Goal: Task Accomplishment & Management: Complete application form

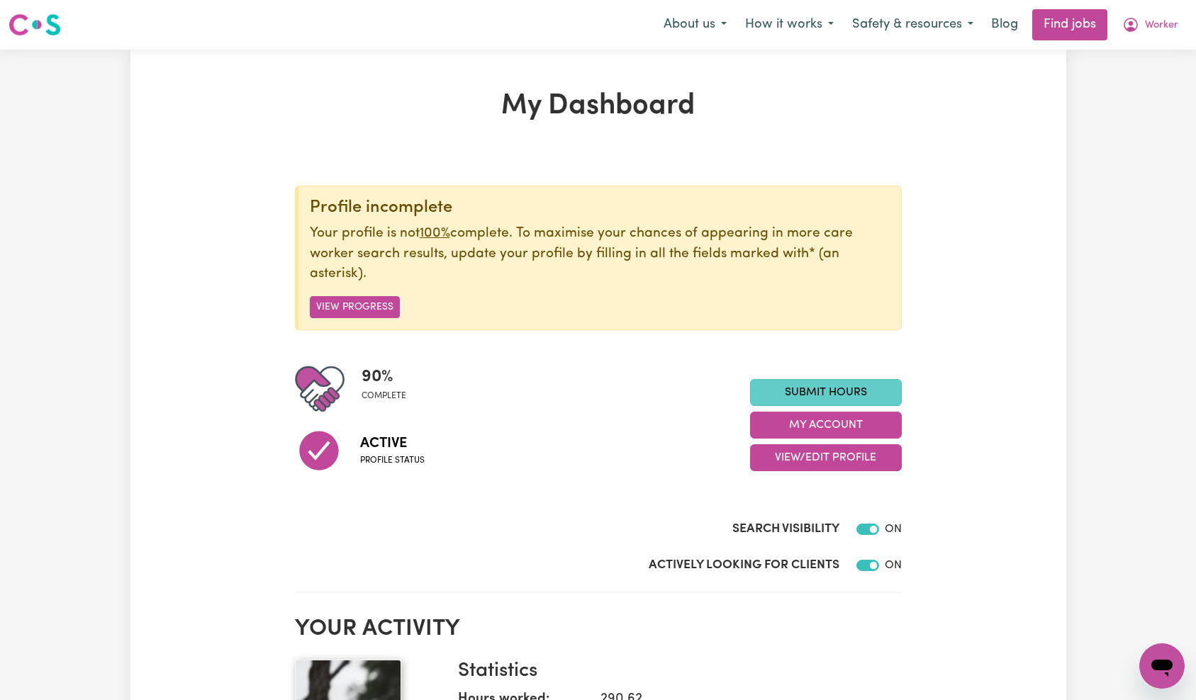
click at [795, 386] on link "Submit Hours" at bounding box center [826, 392] width 152 height 27
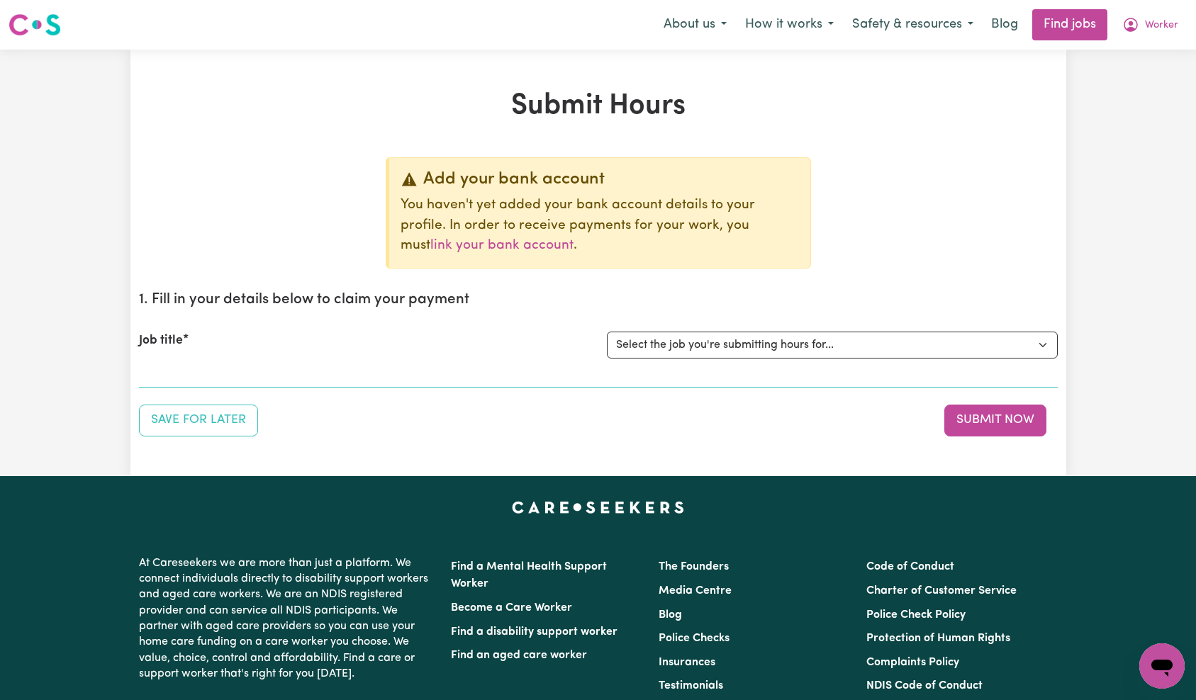
click at [703, 228] on p "You haven't yet added your bank account details to your profile. In order to re…" at bounding box center [599, 226] width 398 height 61
click at [749, 341] on select "Select the job you're submitting hours for... [Tumbi Umbi] Cleaner needed Tumbi…" at bounding box center [832, 345] width 451 height 27
select select "13066"
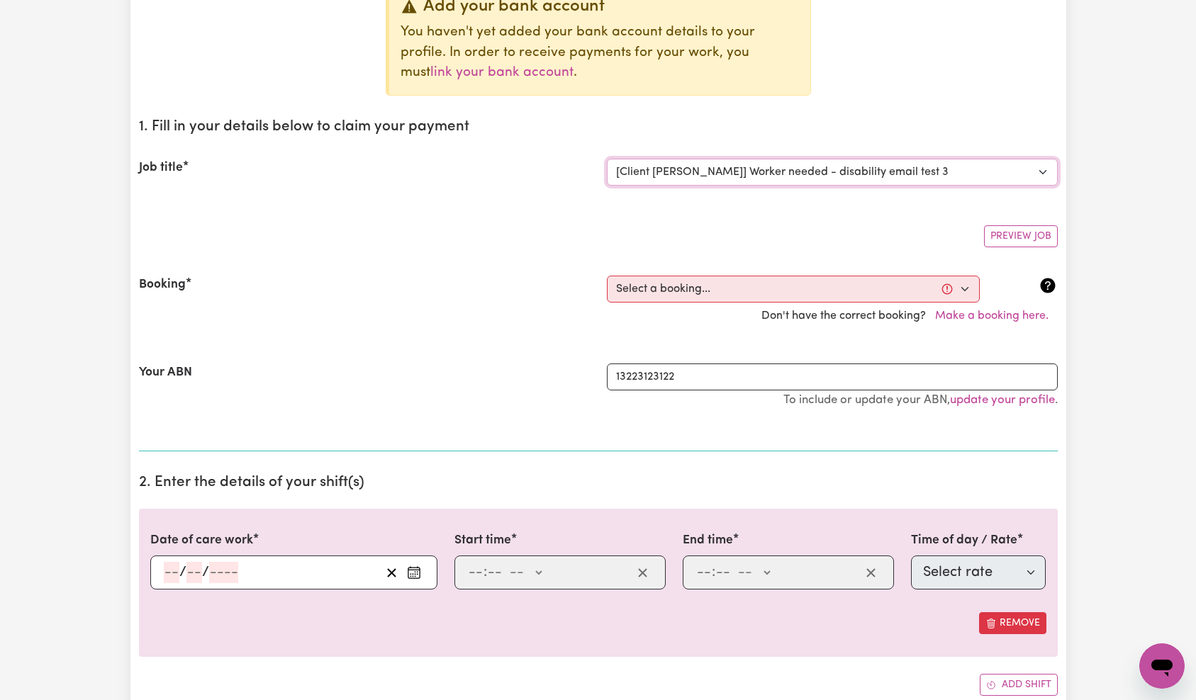
scroll to position [191, 0]
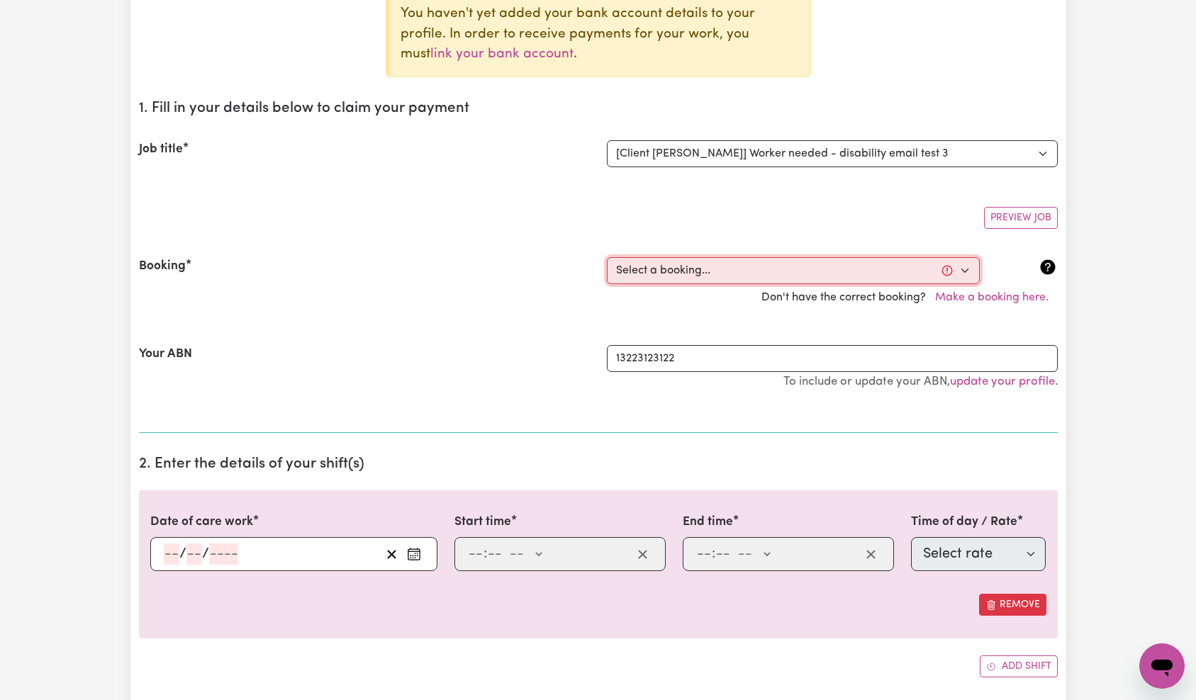
click at [710, 274] on select "Select a booking... [DATE] 09:33pm to 09:44pm (ONE-OFF)" at bounding box center [793, 270] width 373 height 27
select select "368120"
type input "[DATE]"
type input "6"
type input "10"
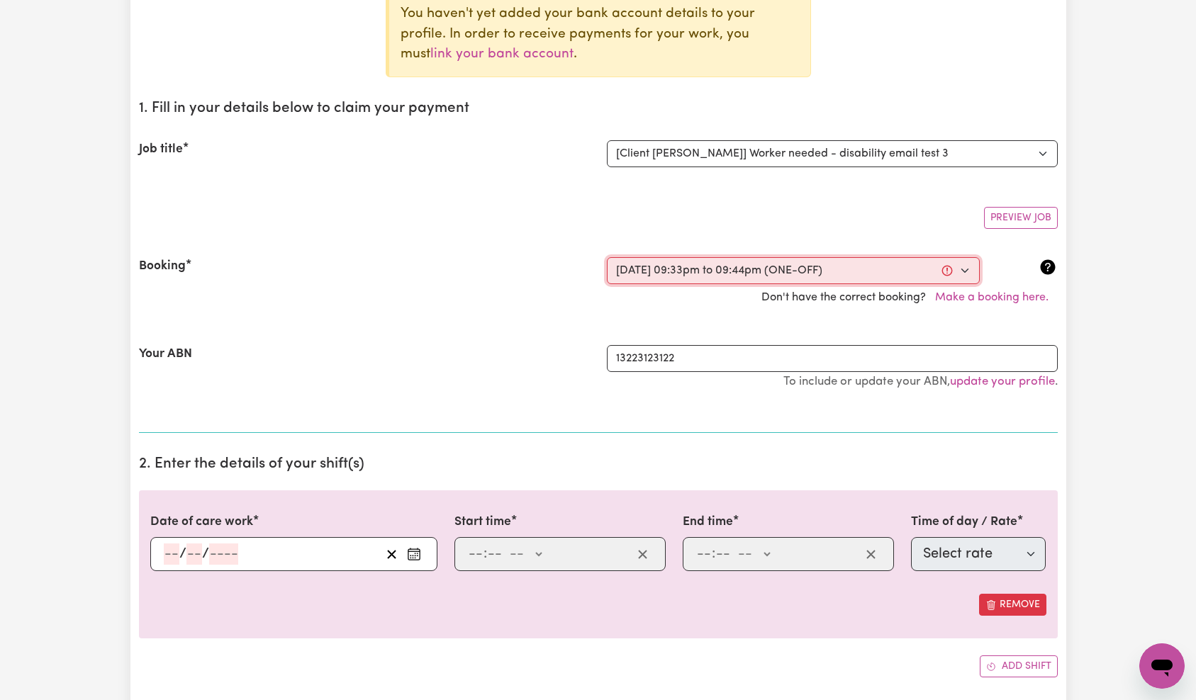
type input "2025"
type input "21:33"
type input "9"
type input "33"
select select "pm"
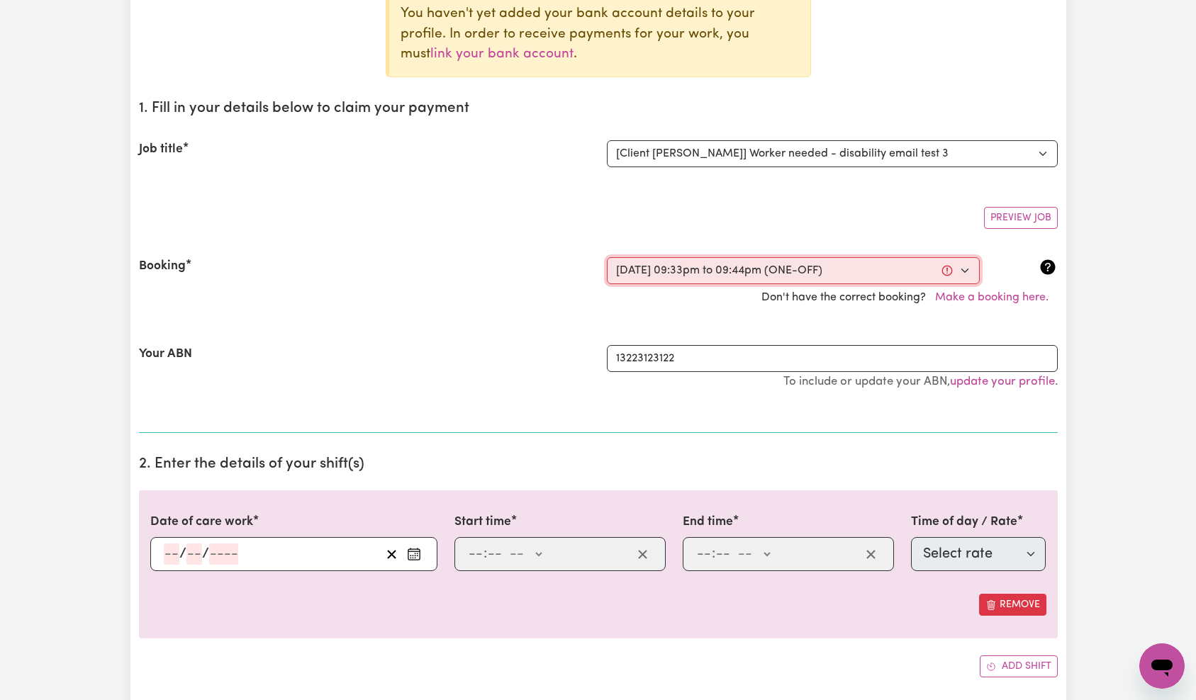
type input "21:44"
type input "9"
type input "44"
select select "pm"
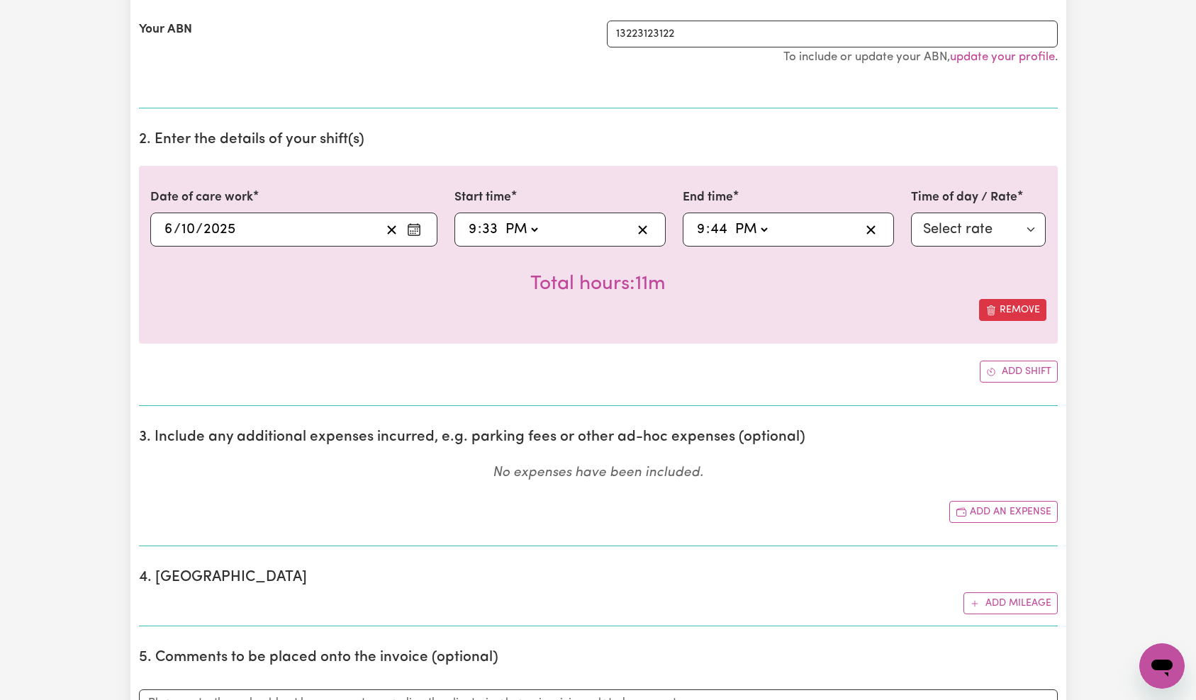
scroll to position [589, 0]
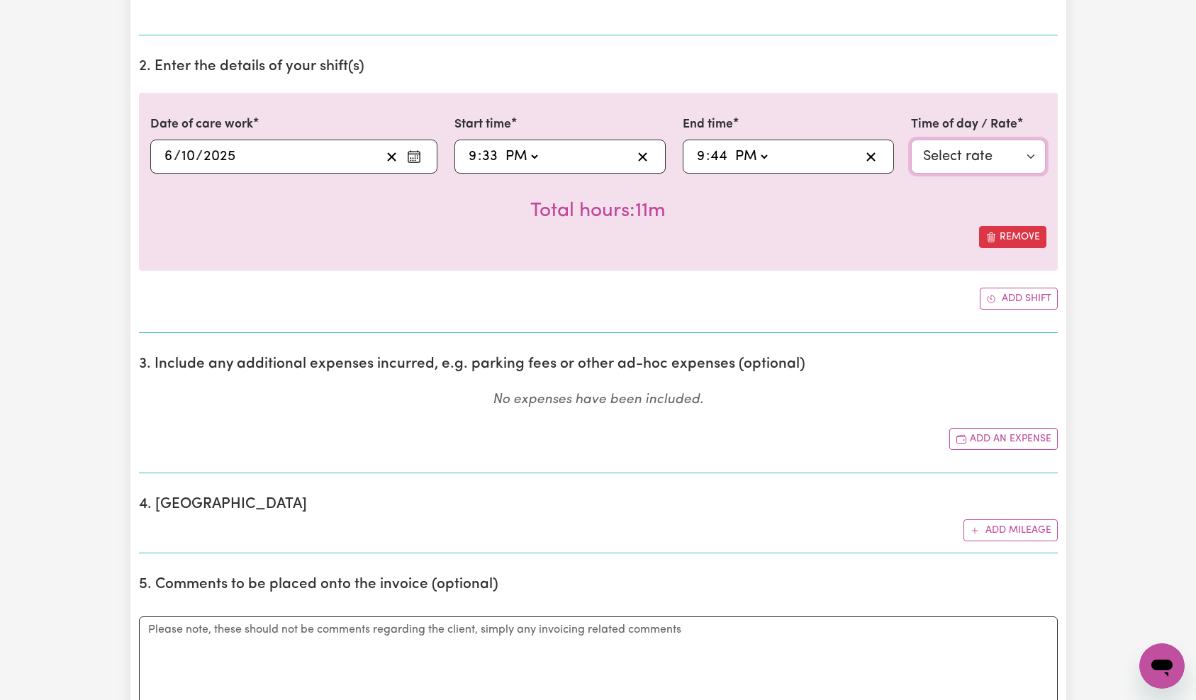
click at [985, 162] on select "Select rate $27.00 - Weekday Evening - Assistance with personal domestic activi…" at bounding box center [978, 157] width 135 height 34
select select "2"
click at [343, 231] on div "Remove" at bounding box center [598, 237] width 896 height 22
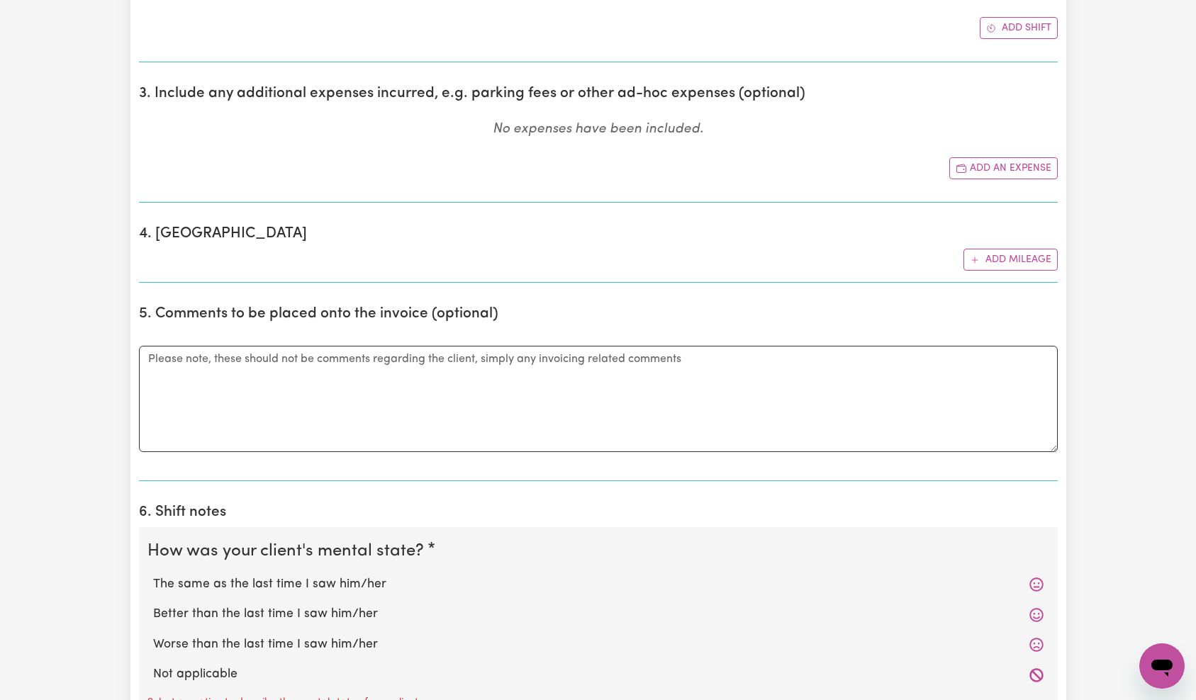
scroll to position [1024, 0]
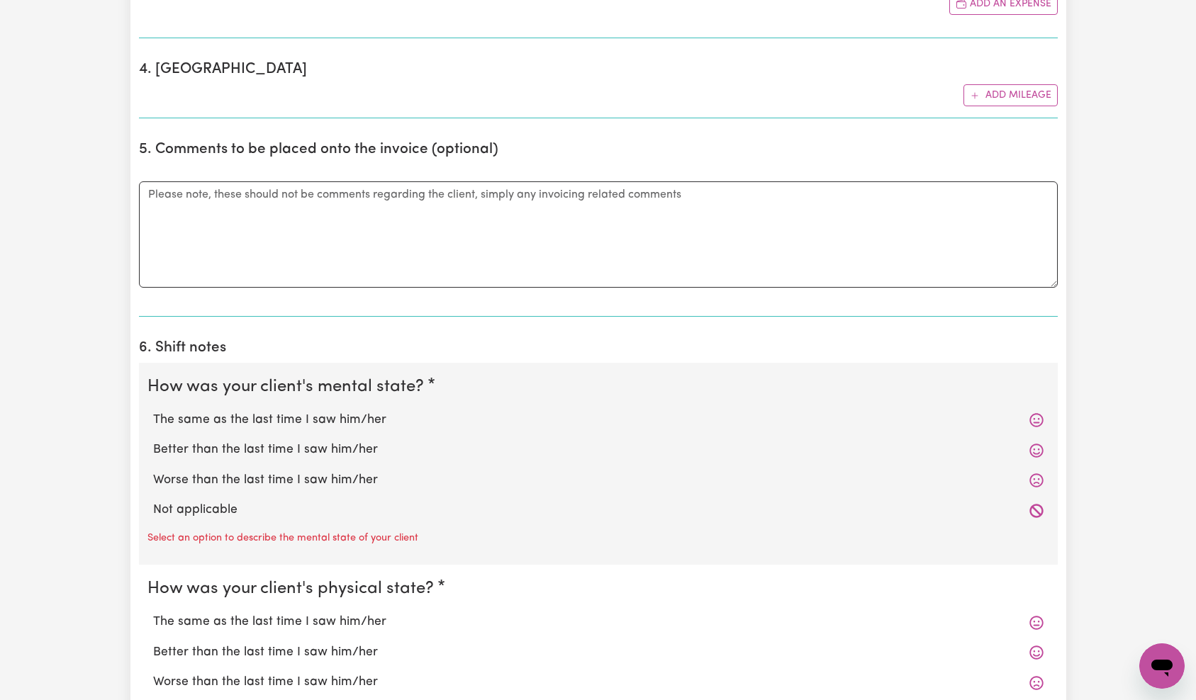
click at [214, 509] on label "Not applicable" at bounding box center [598, 510] width 890 height 18
click at [153, 501] on input "Not applicable" at bounding box center [152, 500] width 1 height 1
radio input "true"
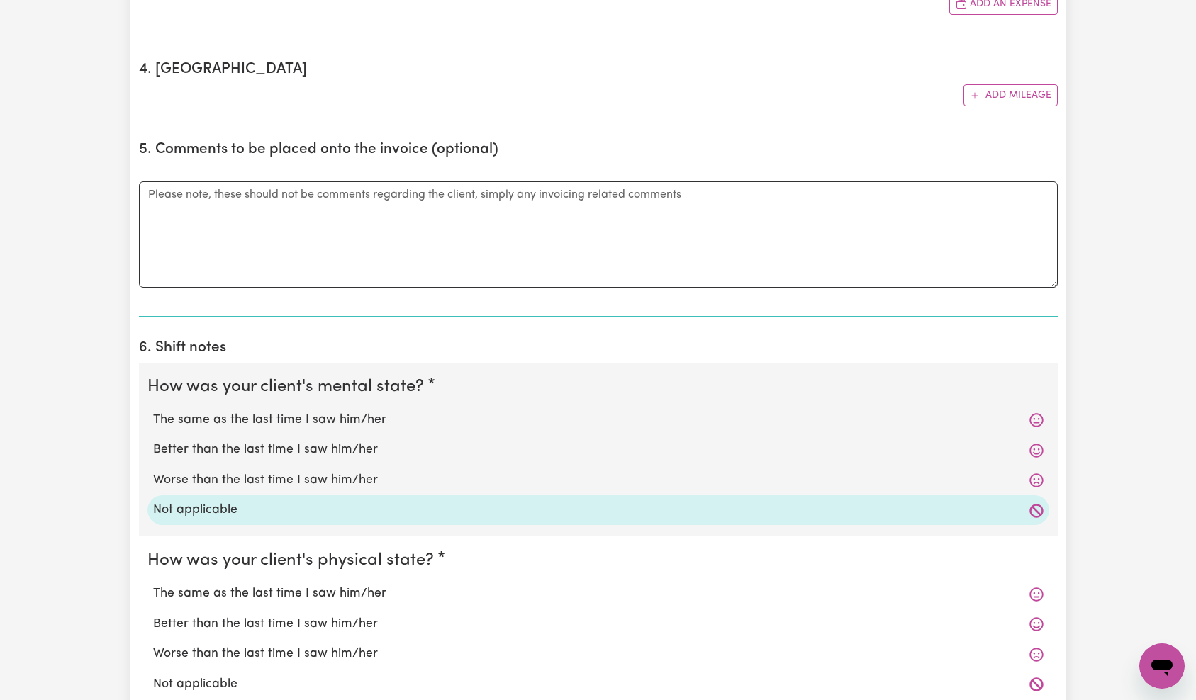
scroll to position [1373, 0]
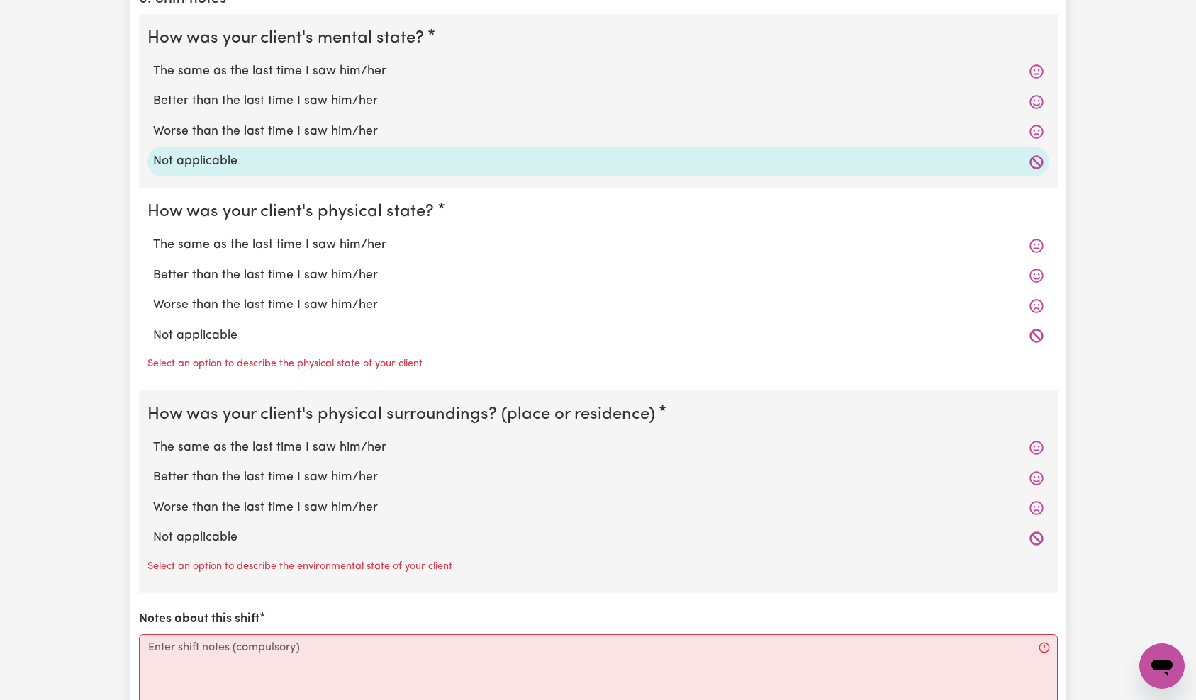
click at [240, 267] on label "Better than the last time I saw him/her" at bounding box center [598, 276] width 890 height 18
click at [153, 267] on input "Better than the last time I saw him/her" at bounding box center [152, 266] width 1 height 1
radio input "true"
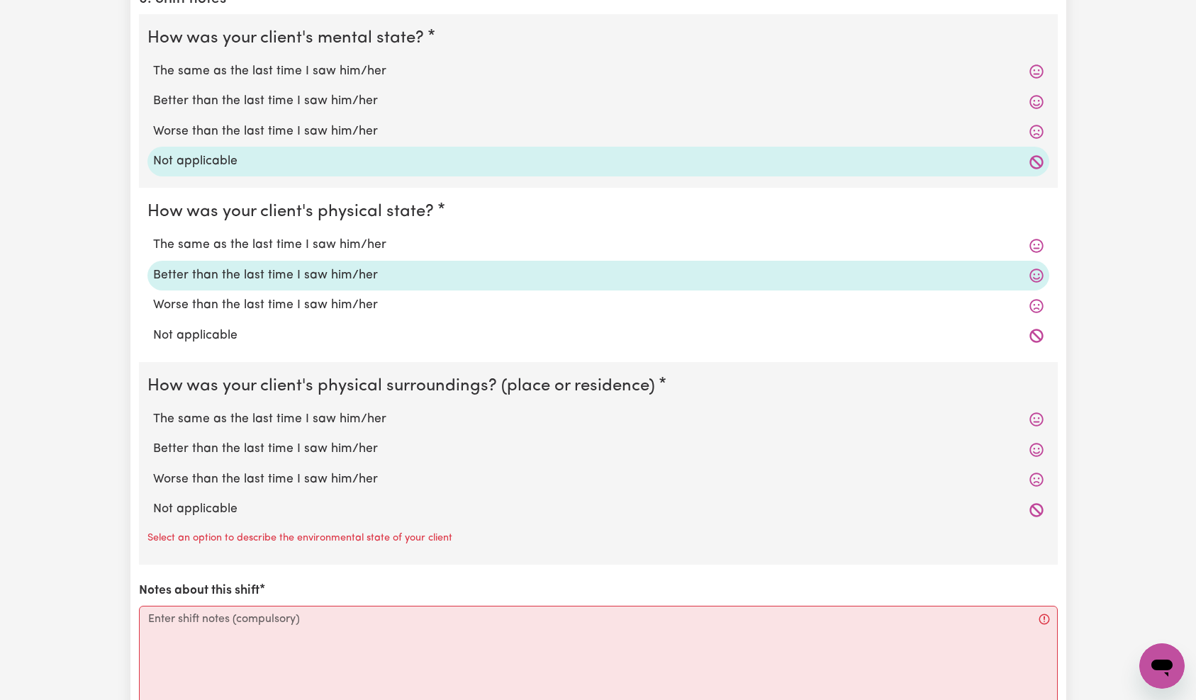
scroll to position [1601, 0]
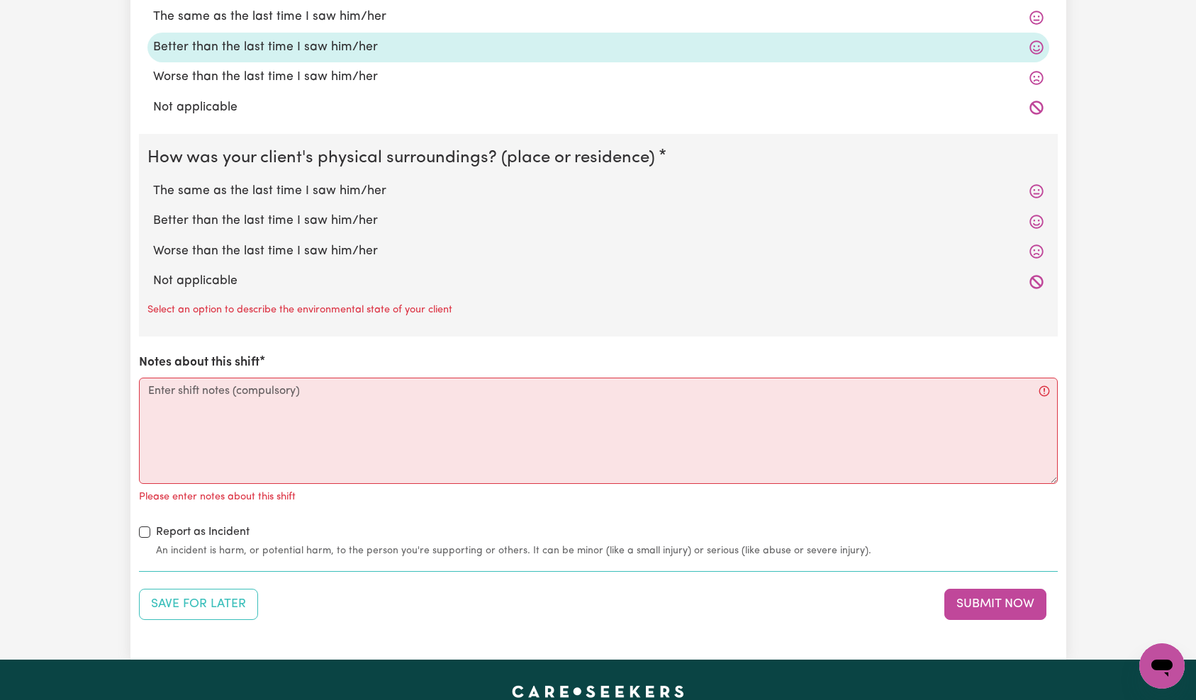
click at [216, 285] on label "Not applicable" at bounding box center [598, 281] width 890 height 18
click at [153, 272] on input "Not applicable" at bounding box center [152, 271] width 1 height 1
radio input "true"
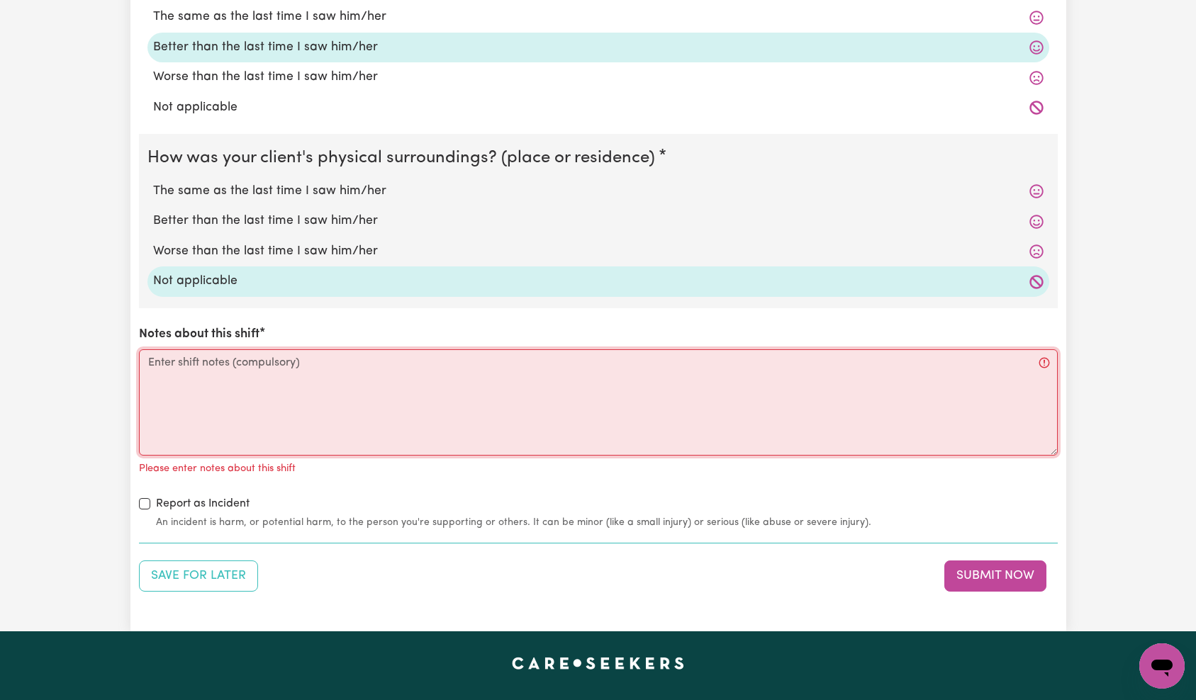
click at [240, 443] on textarea "Notes about this shift" at bounding box center [598, 402] width 919 height 106
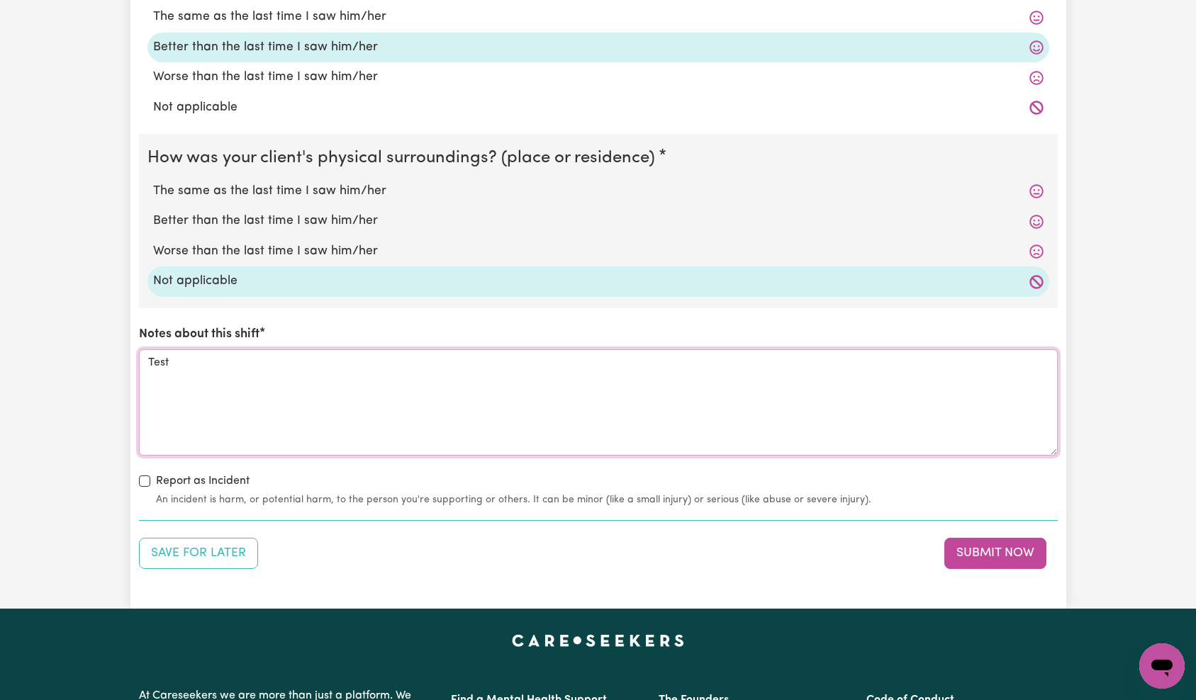
scroll to position [718, 0]
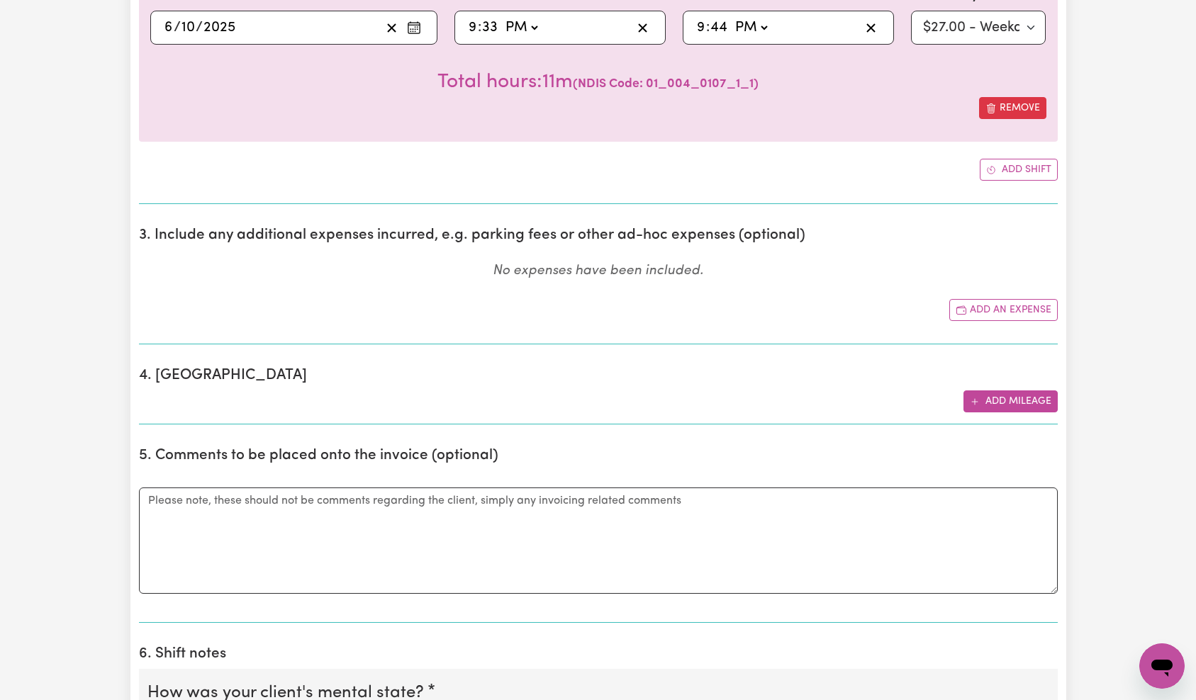
type textarea "Test"
click at [997, 397] on button "Add mileage" at bounding box center [1010, 402] width 94 height 22
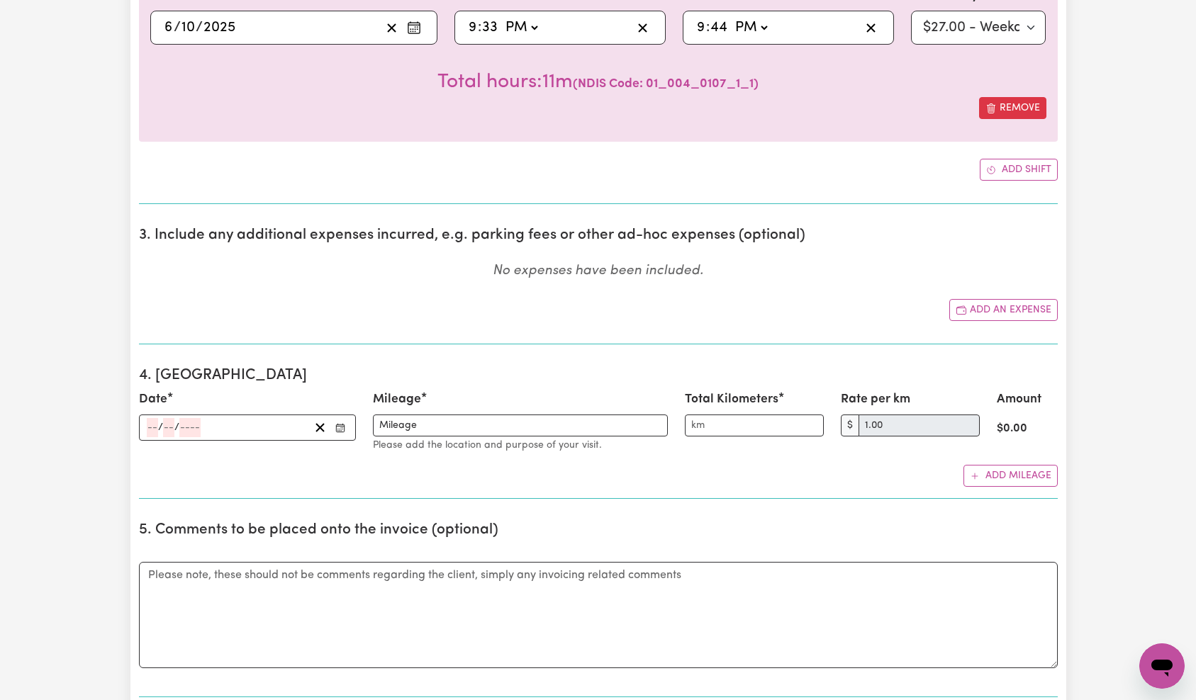
click at [249, 435] on div "/ /" at bounding box center [227, 427] width 164 height 19
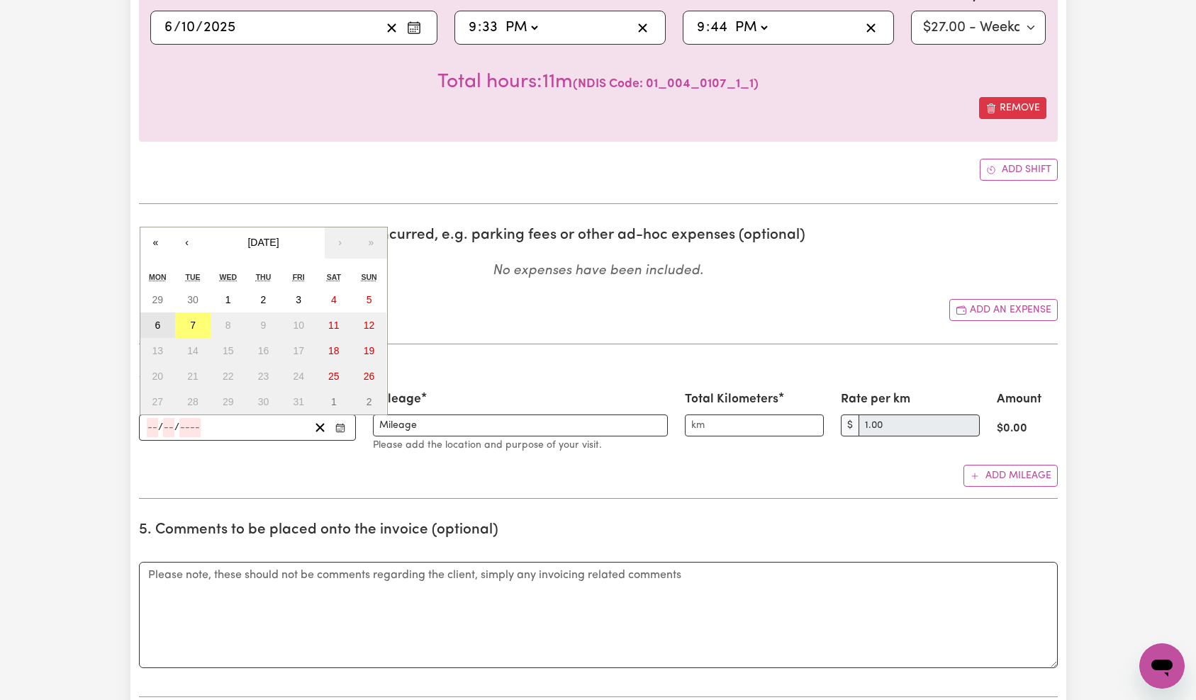
click at [163, 324] on button "6" at bounding box center [157, 326] width 35 height 26
type input "[DATE]"
type input "6"
type input "10"
type input "2025"
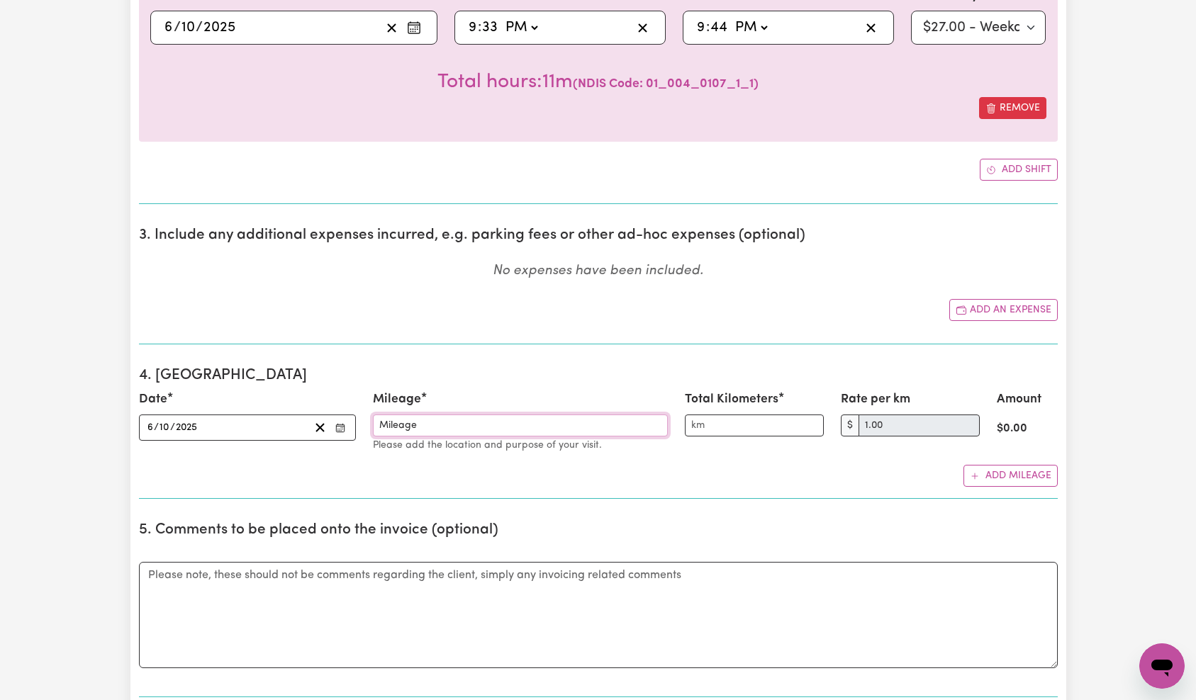
click at [440, 430] on input "Mileage" at bounding box center [520, 426] width 295 height 22
type input "C"
type input "Test Mileage"
click at [866, 468] on div "Add mileage" at bounding box center [598, 476] width 919 height 22
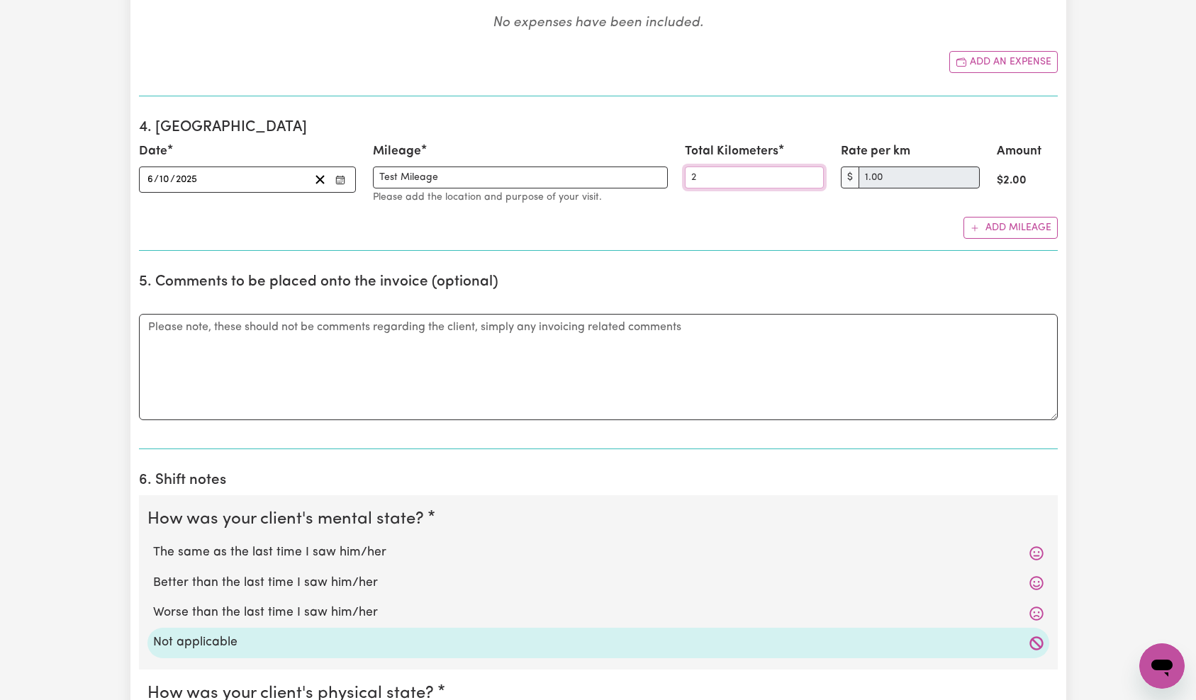
click at [678, 183] on div "Total Kilometers 2" at bounding box center [754, 173] width 156 height 63
type input "12"
click at [758, 252] on div "Add your bank account You haven't yet added your bank account details to your p…" at bounding box center [598, 235] width 919 height 2088
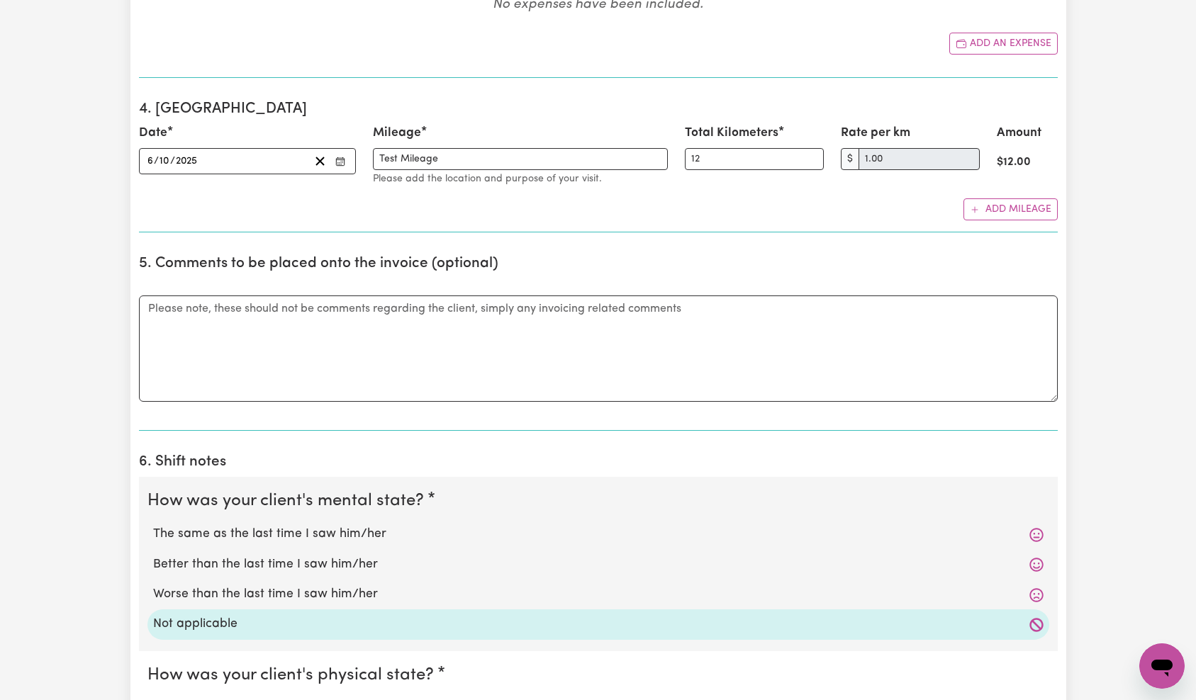
scroll to position [1130, 0]
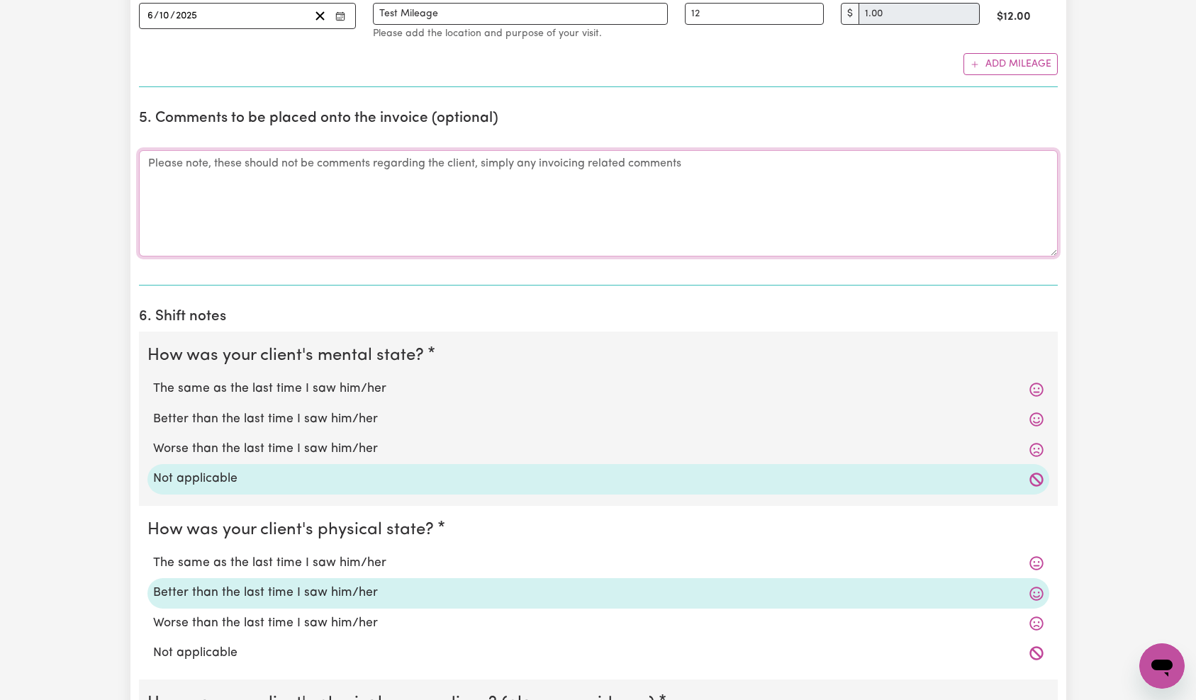
click at [443, 198] on textarea "Comments" at bounding box center [598, 203] width 919 height 106
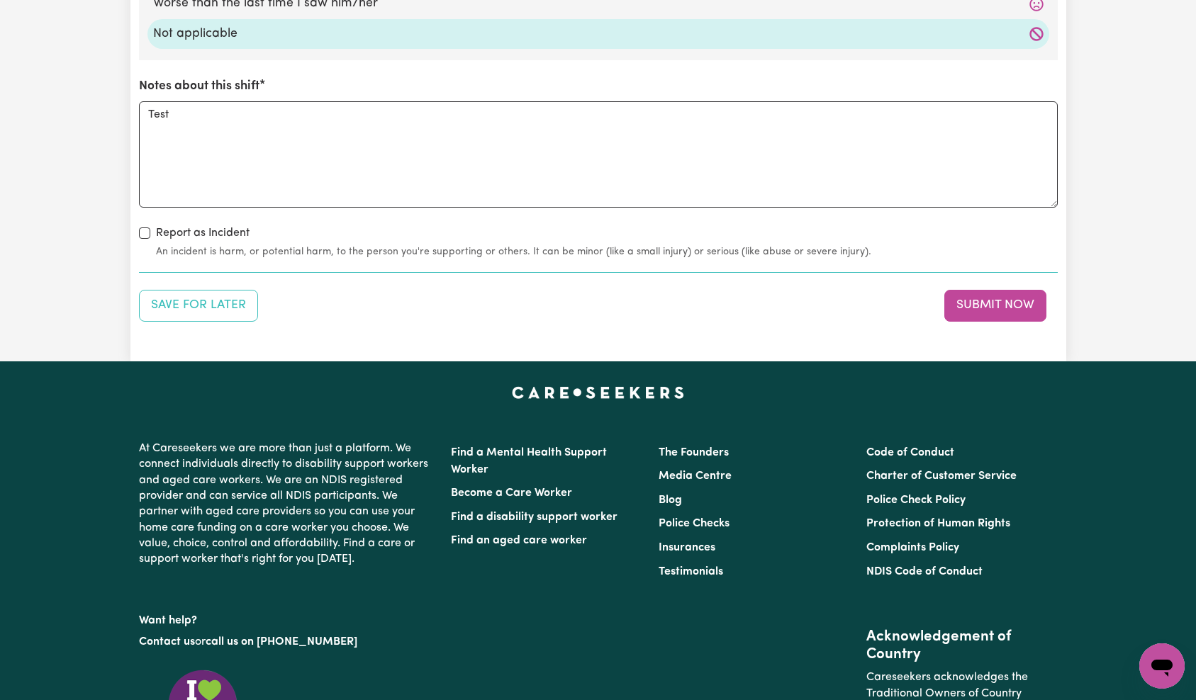
scroll to position [1778, 0]
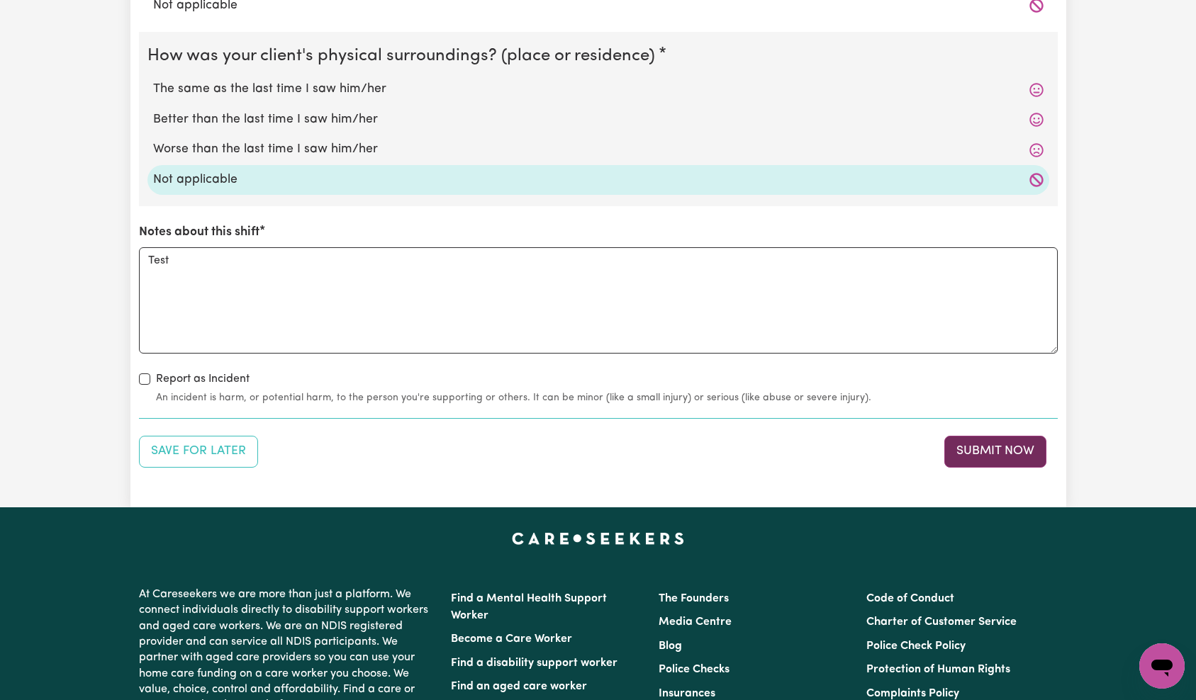
type textarea "Test invoice comment"
click at [1000, 446] on button "Submit Now" at bounding box center [995, 451] width 102 height 31
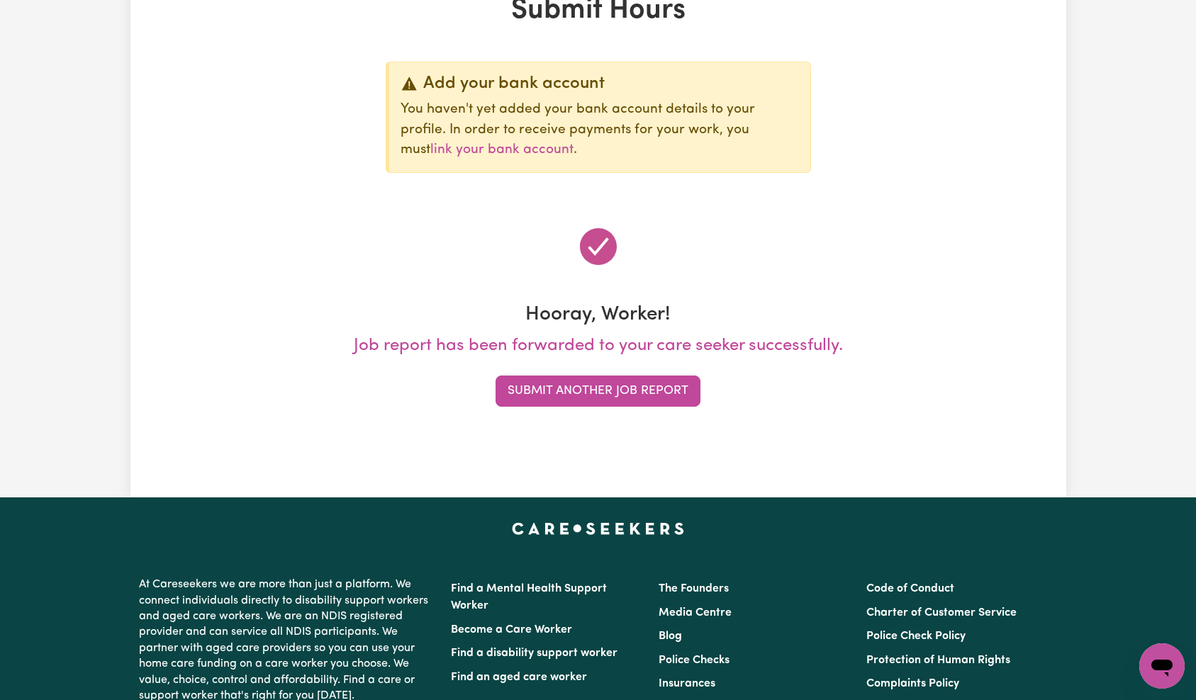
scroll to position [0, 0]
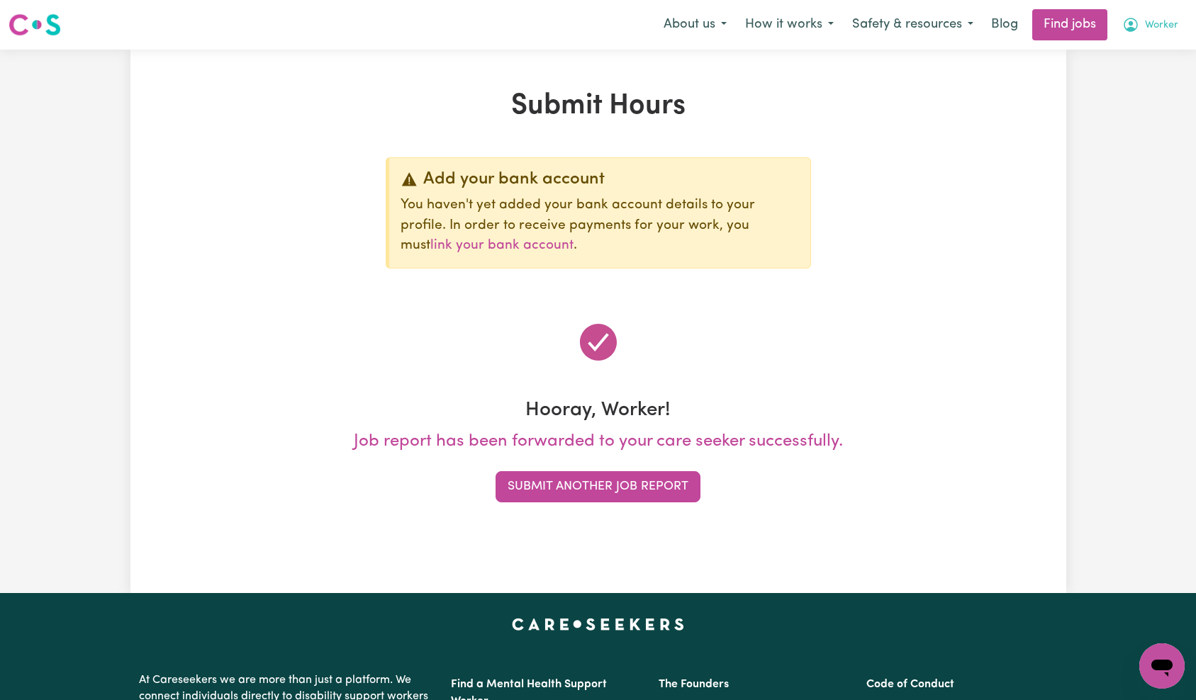
click at [1152, 27] on span "Worker" at bounding box center [1161, 26] width 33 height 16
click at [1141, 50] on link "My Account" at bounding box center [1131, 55] width 112 height 27
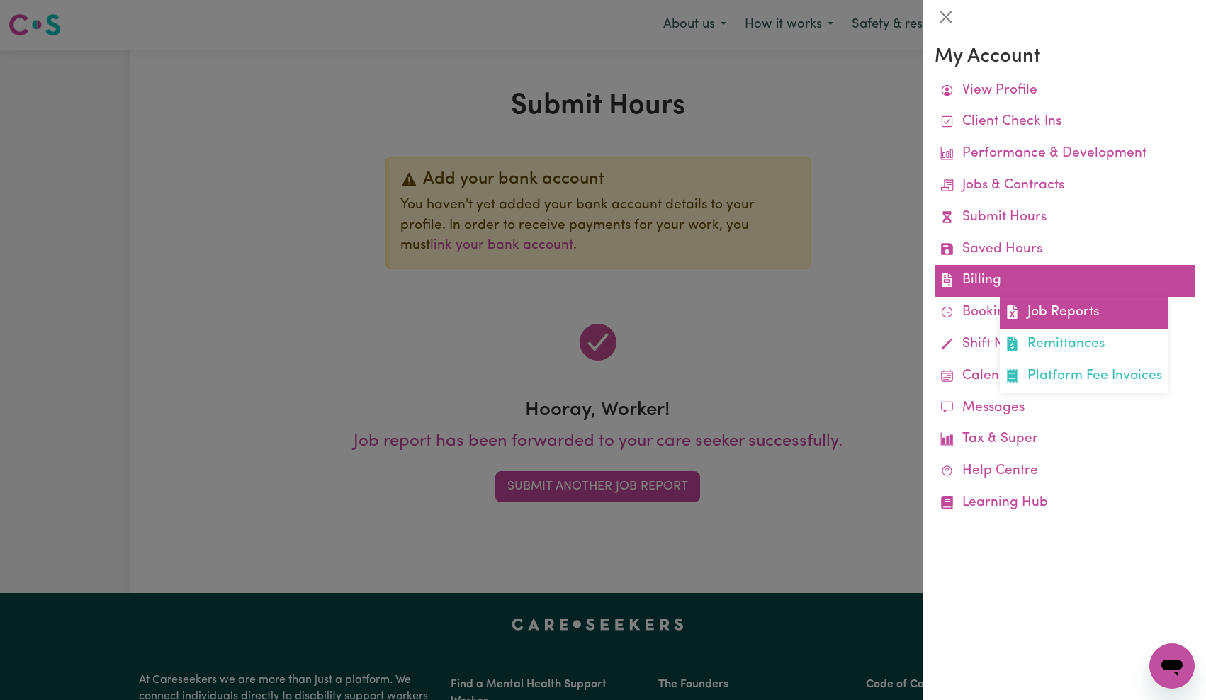
click at [1089, 322] on link "Job Reports" at bounding box center [1084, 313] width 168 height 32
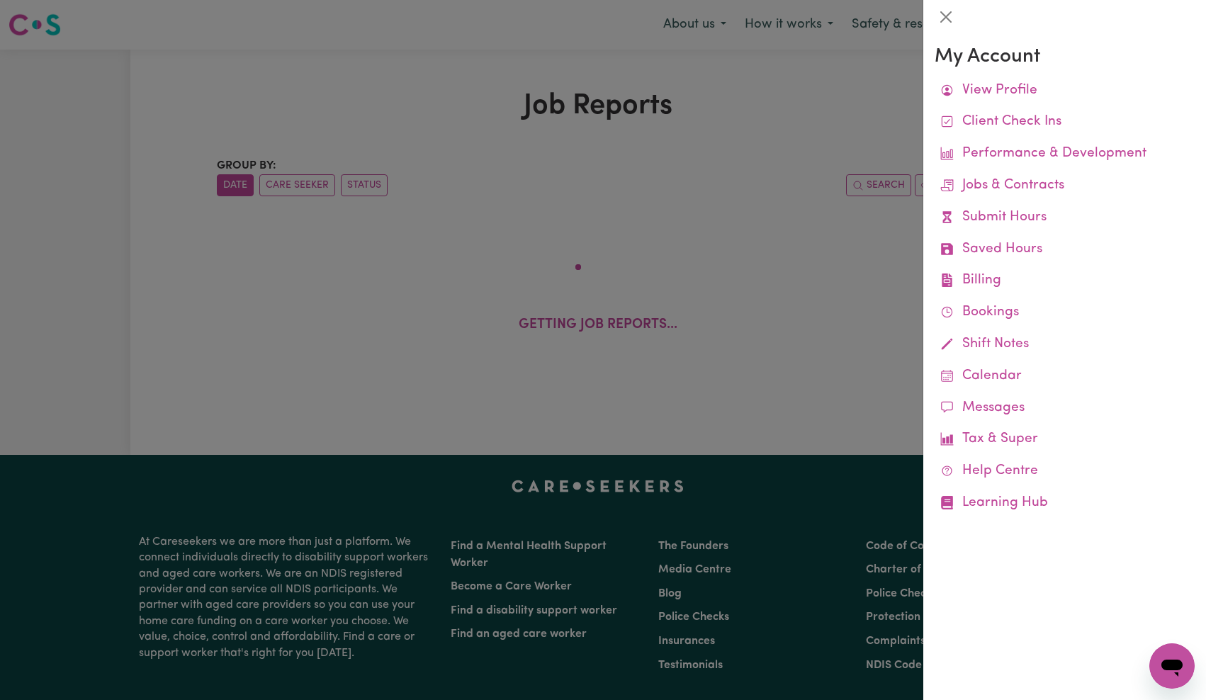
click at [702, 201] on div at bounding box center [603, 350] width 1206 height 700
